Goal: Task Accomplishment & Management: Manage account settings

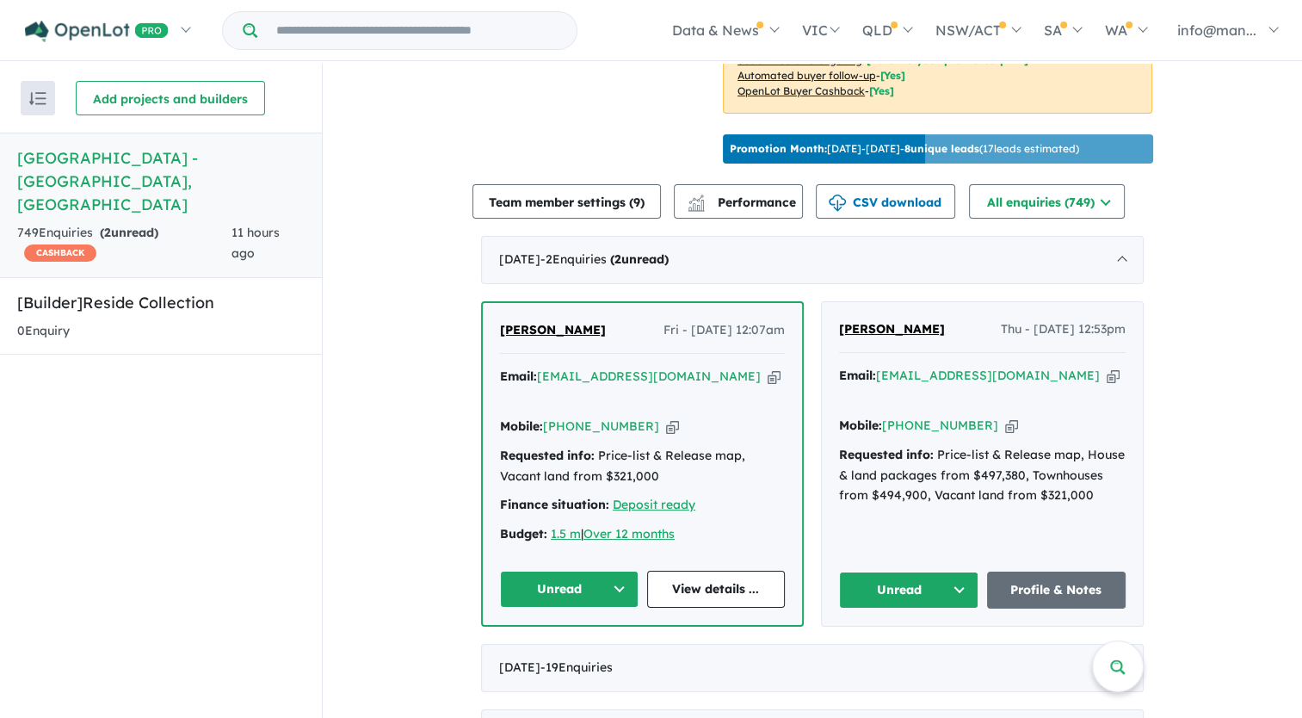
scroll to position [603, 0]
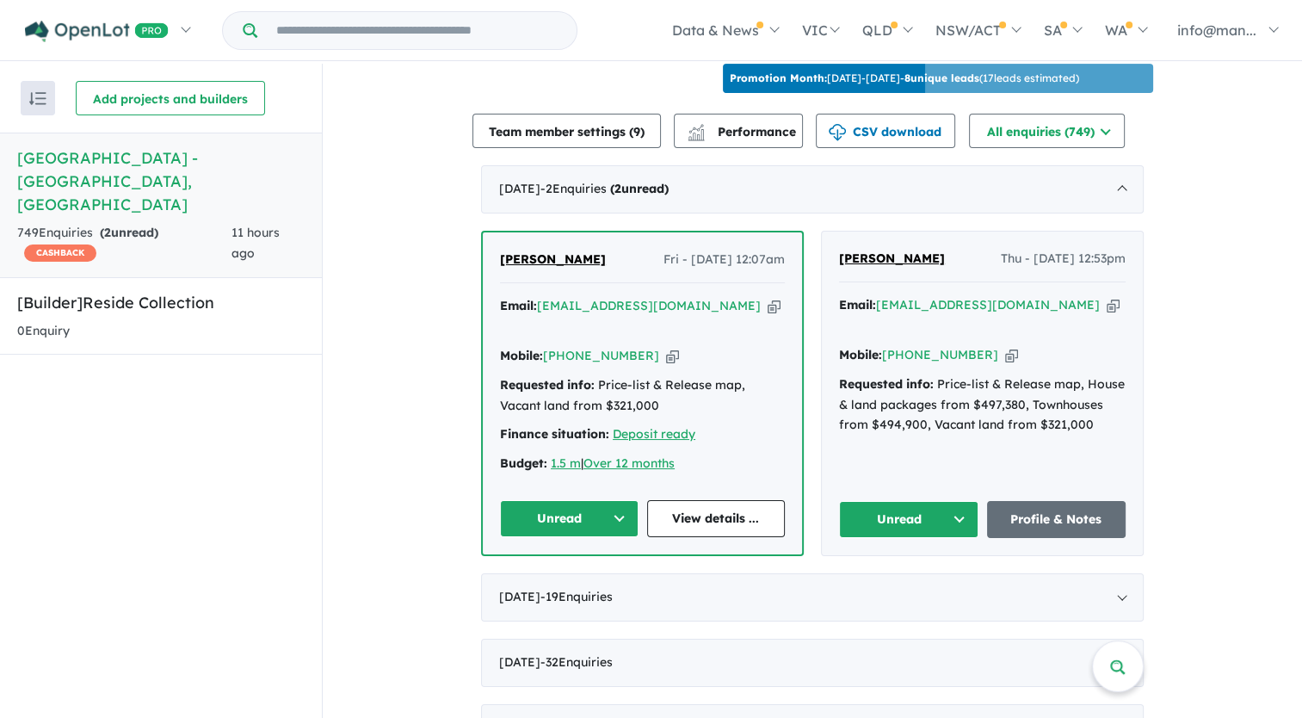
click at [1107, 296] on icon "button" at bounding box center [1113, 305] width 13 height 18
click at [1005, 346] on icon "button" at bounding box center [1011, 355] width 13 height 18
click at [953, 501] on button "Unread" at bounding box center [908, 519] width 139 height 37
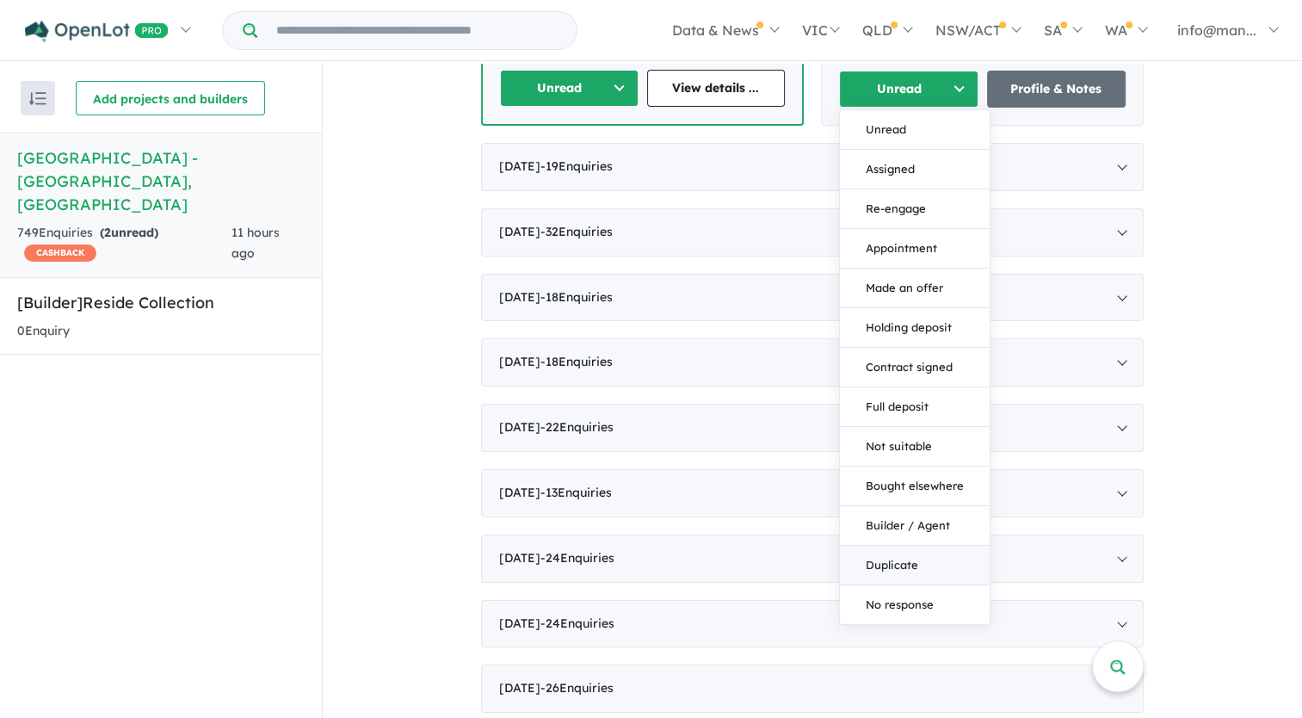
click at [909, 546] on button "Duplicate" at bounding box center [915, 566] width 150 height 40
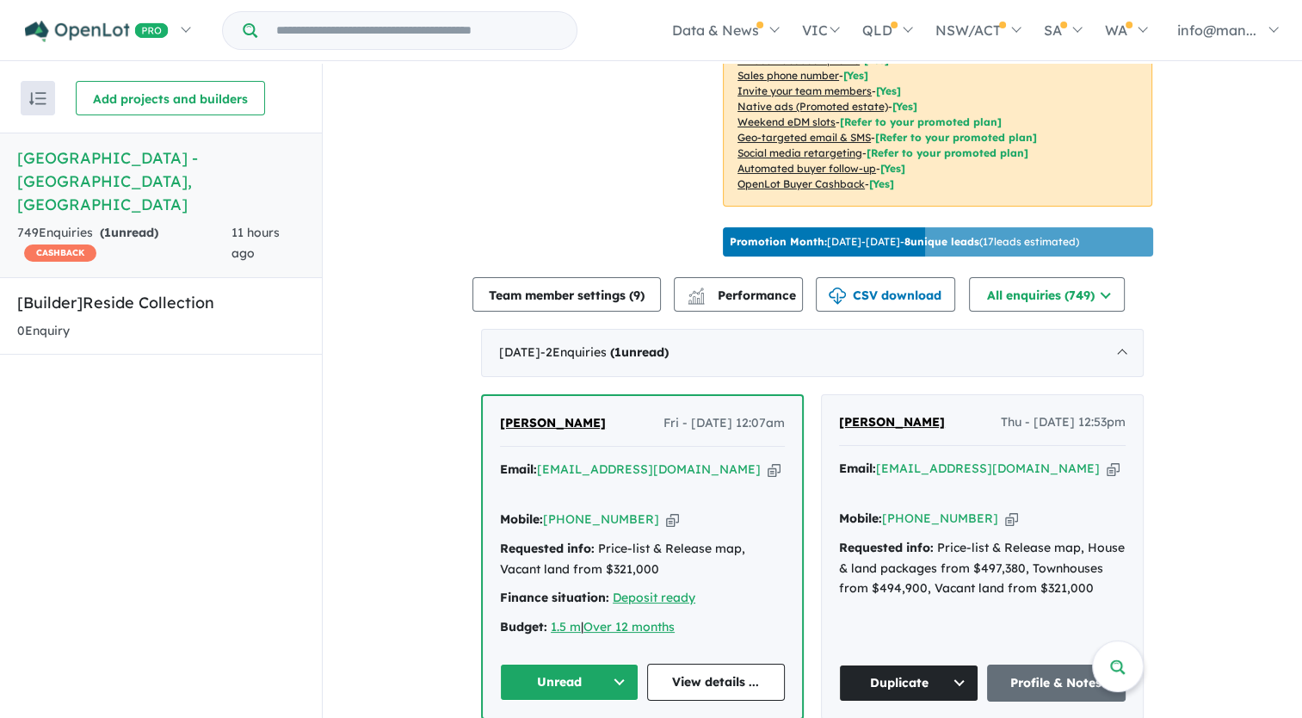
scroll to position [430, 0]
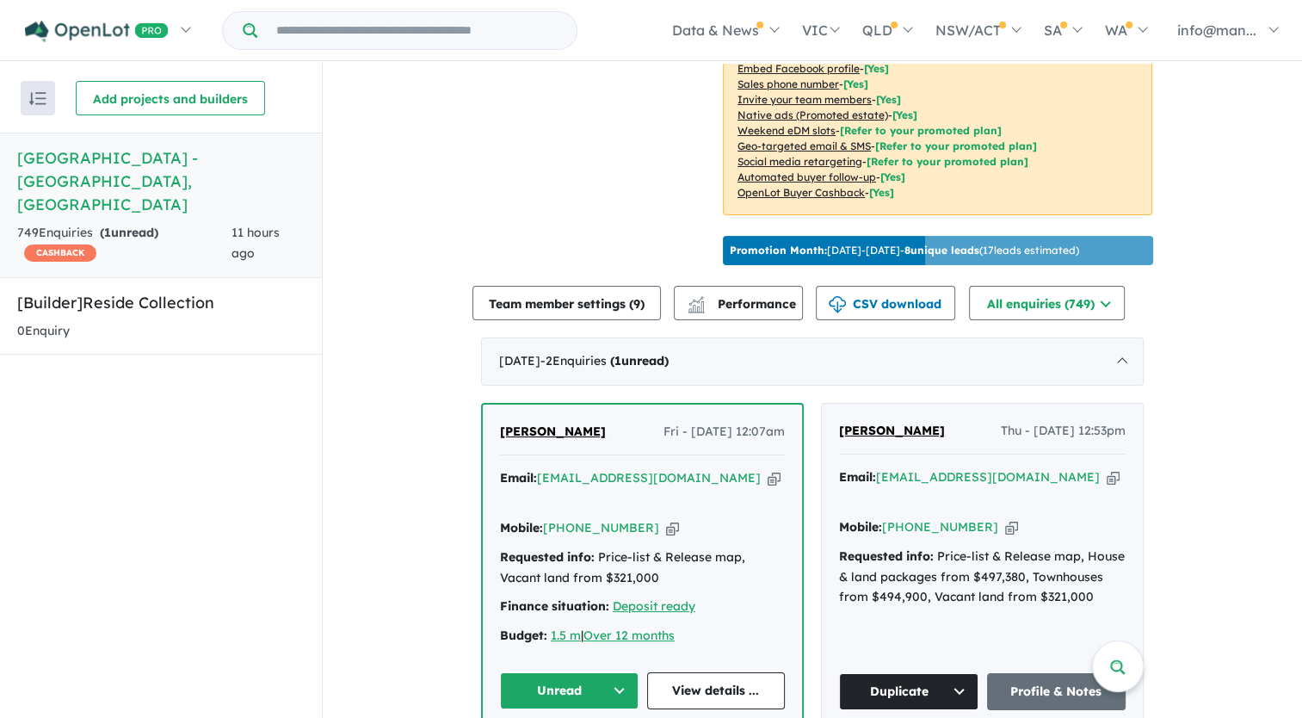
click at [1107, 475] on icon "button" at bounding box center [1113, 477] width 13 height 18
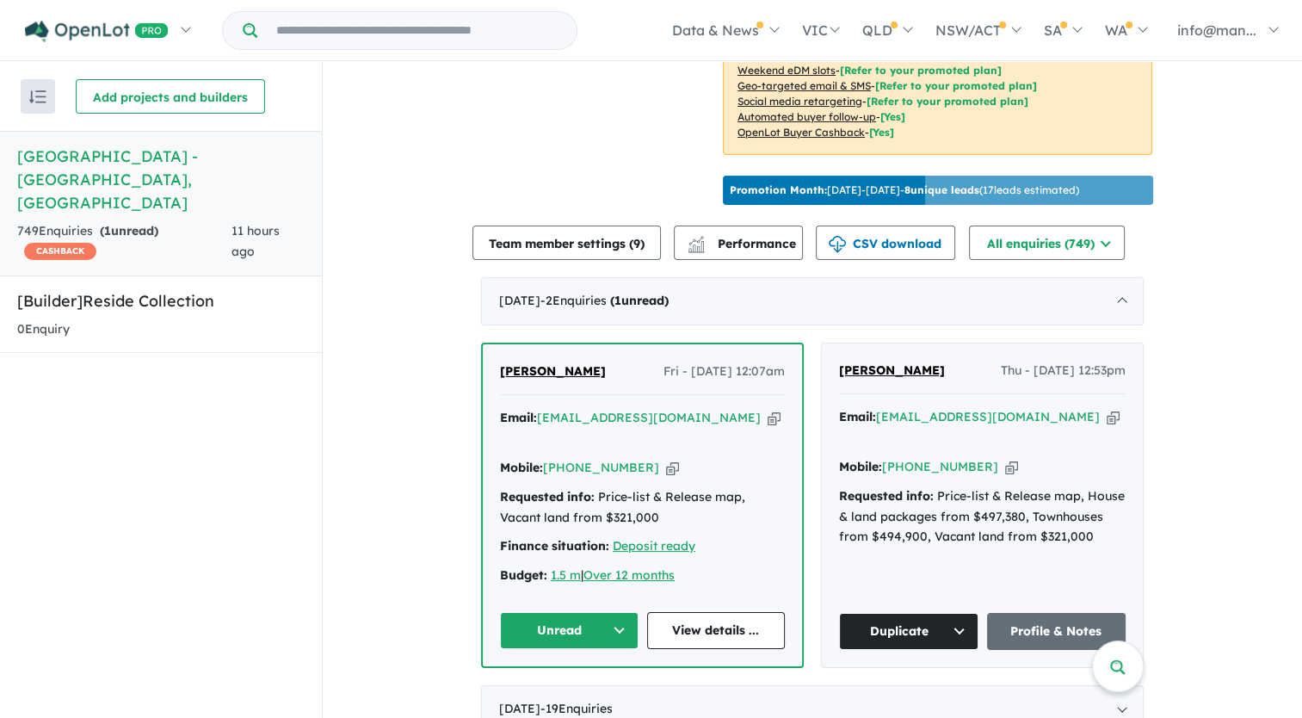
scroll to position [516, 0]
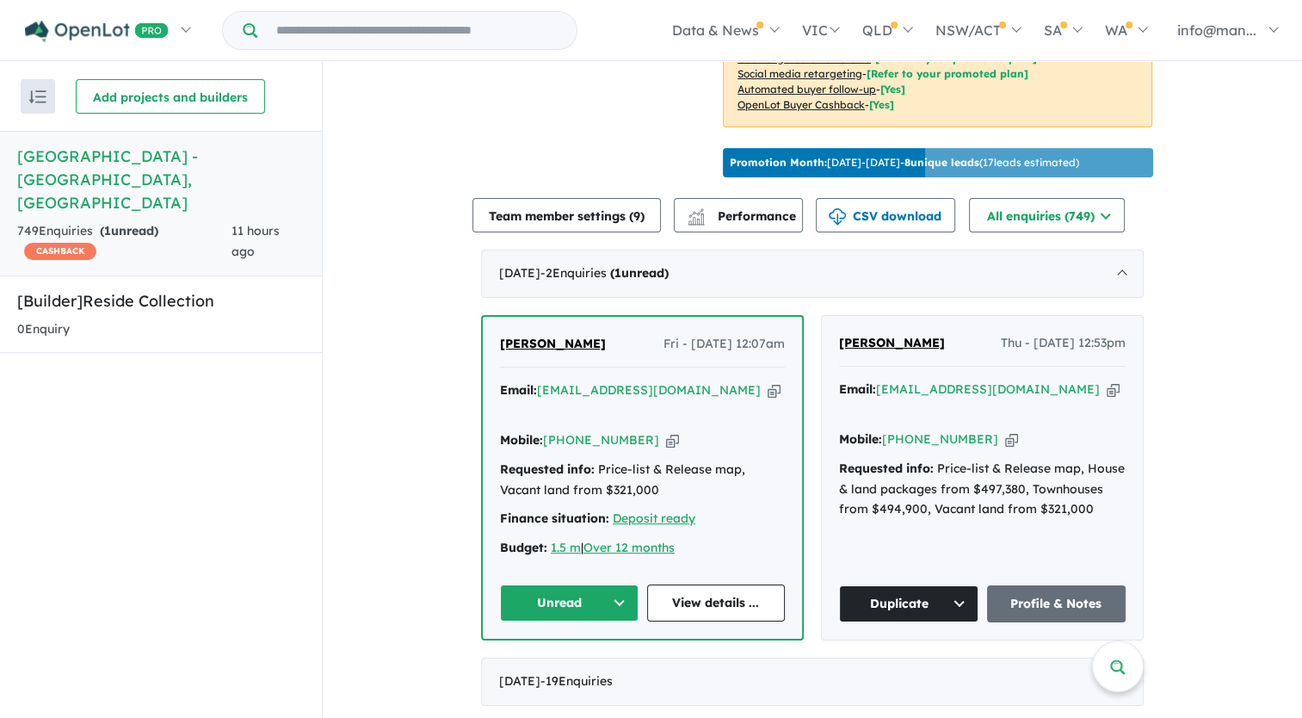
click at [768, 386] on icon "button" at bounding box center [774, 390] width 13 height 18
click at [666, 431] on icon "button" at bounding box center [672, 440] width 13 height 18
drag, startPoint x: 589, startPoint y: 331, endPoint x: 496, endPoint y: 331, distance: 93.0
click at [500, 334] on div "[PERSON_NAME] Fri - [DATE] 12:07am" at bounding box center [642, 351] width 285 height 34
copy span "[PERSON_NAME]"
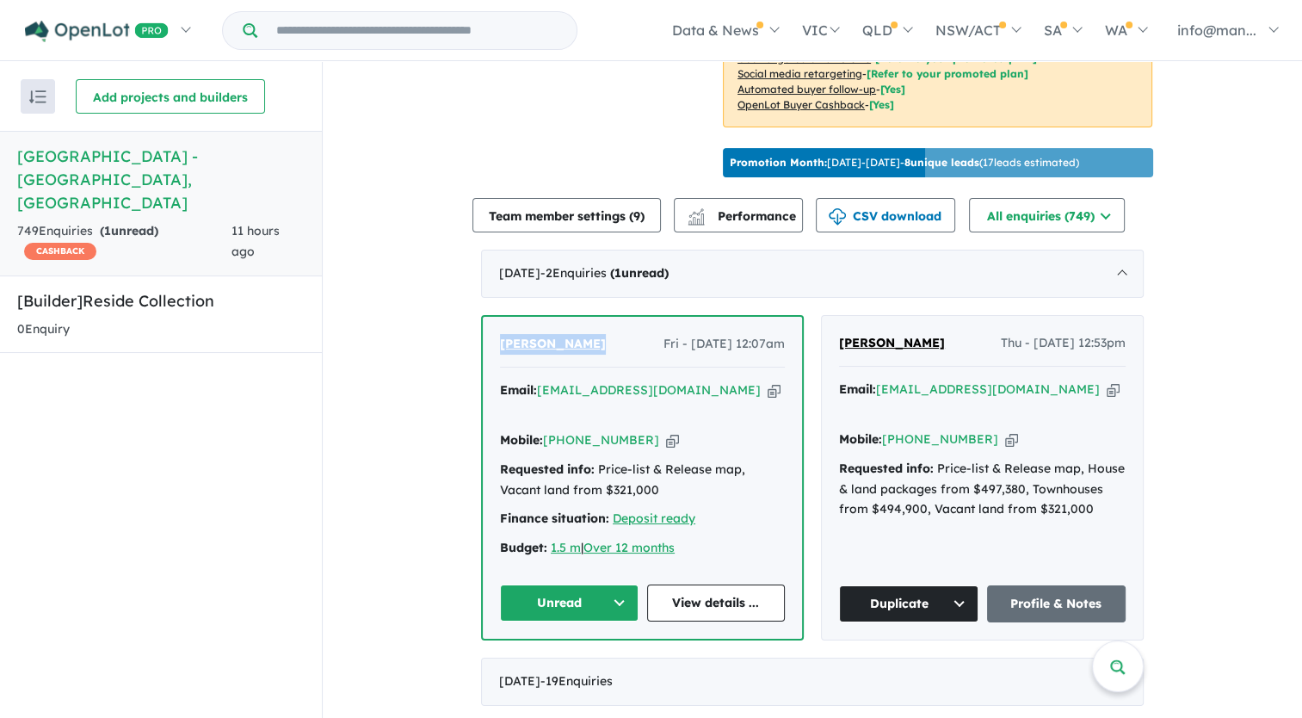
click at [599, 584] on button "Unread" at bounding box center [569, 602] width 139 height 37
click at [570, 664] on button "Assigned" at bounding box center [576, 684] width 150 height 40
